Goal: Task Accomplishment & Management: Manage account settings

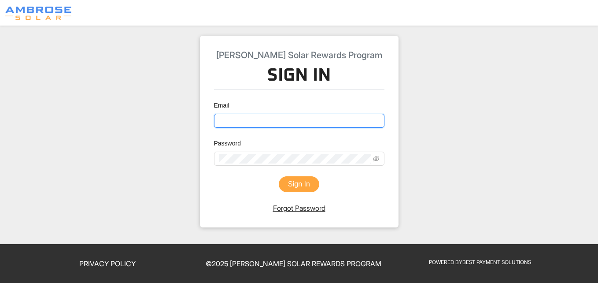
type input "[EMAIL_ADDRESS][DOMAIN_NAME]"
click at [279, 115] on input "[EMAIL_ADDRESS][DOMAIN_NAME]" at bounding box center [299, 121] width 171 height 14
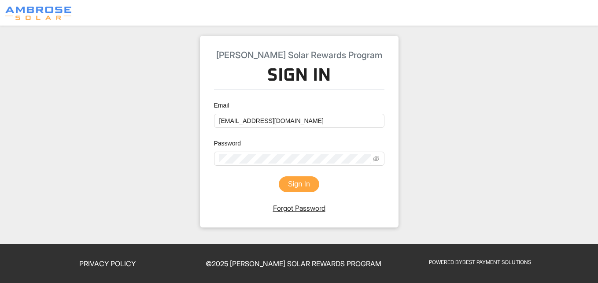
click at [308, 185] on button "Sign In" at bounding box center [299, 184] width 41 height 16
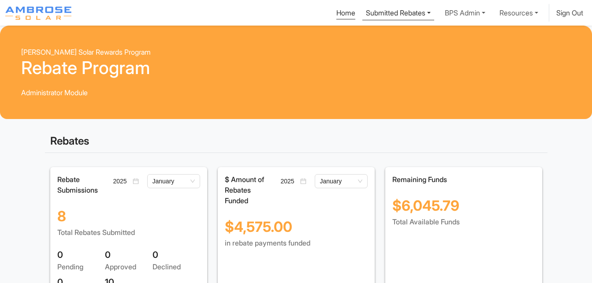
click at [390, 14] on link "Submitted Rebates" at bounding box center [398, 12] width 72 height 16
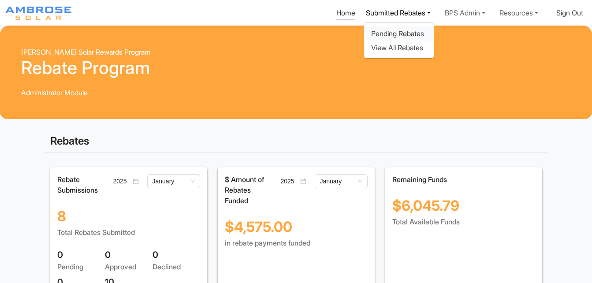
click at [387, 31] on div "Pending Rebates" at bounding box center [399, 33] width 56 height 11
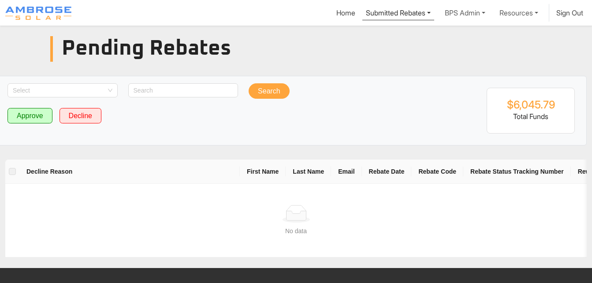
click at [395, 18] on link "Submitted Rebates" at bounding box center [398, 12] width 72 height 16
click at [397, 51] on div "View All Rebates" at bounding box center [399, 47] width 56 height 11
